Goal: Task Accomplishment & Management: Manage account settings

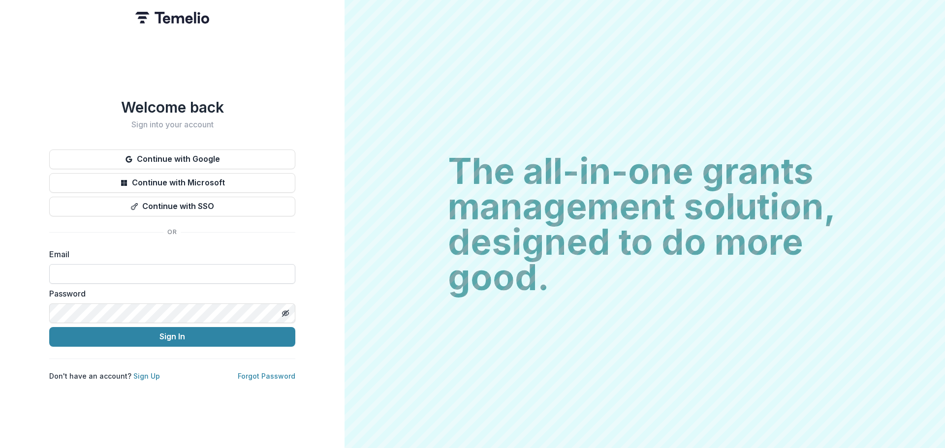
drag, startPoint x: 196, startPoint y: 270, endPoint x: 196, endPoint y: 276, distance: 5.9
click at [196, 270] on input at bounding box center [172, 274] width 246 height 20
click at [281, 310] on icon "Toggle password visibility" at bounding box center [285, 314] width 8 height 8
type input "**********"
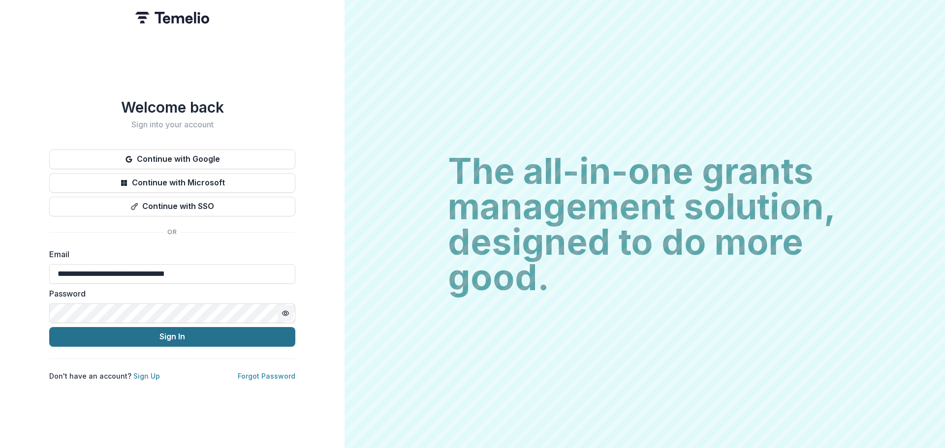
click at [182, 339] on button "Sign In" at bounding box center [172, 337] width 246 height 20
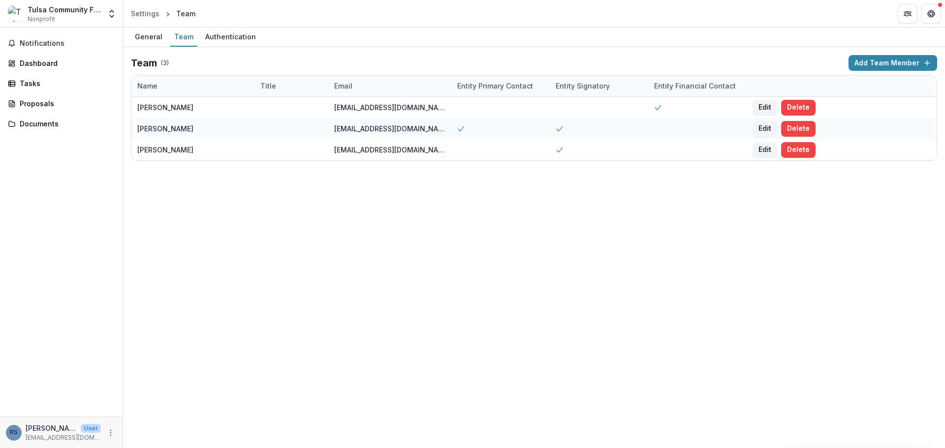
click at [51, 53] on div "Notifications Dashboard Tasks Proposals Documents" at bounding box center [61, 222] width 123 height 389
click at [49, 55] on link "Dashboard" at bounding box center [61, 63] width 115 height 16
